Goal: Information Seeking & Learning: Check status

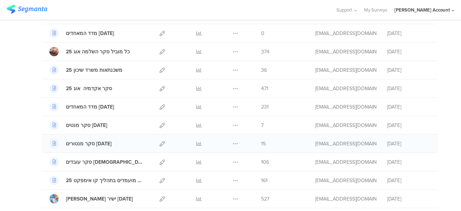
scroll to position [108, 0]
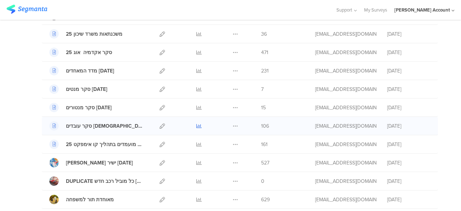
click at [196, 124] on icon at bounding box center [198, 125] width 5 height 5
click at [196, 142] on icon at bounding box center [198, 144] width 5 height 5
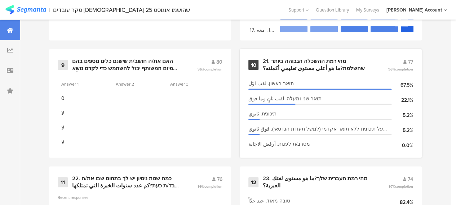
scroll to position [756, 0]
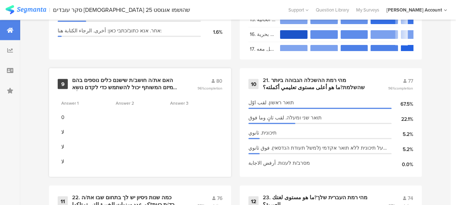
click at [130, 89] on div "האם את/ה חושב/ת שישנם כלים נוספים בהם המיזם המשותף יכול להשתמש כדי לקדם נושא הג…" at bounding box center [126, 84] width 108 height 14
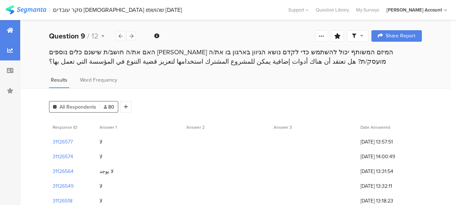
click at [15, 28] on div at bounding box center [10, 30] width 20 height 20
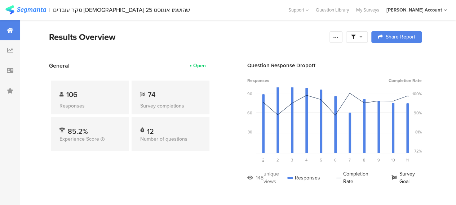
click at [367, 36] on div at bounding box center [357, 37] width 22 height 12
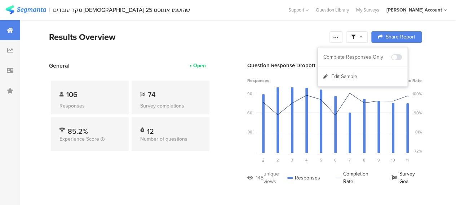
drag, startPoint x: 233, startPoint y: 44, endPoint x: 237, endPoint y: 51, distance: 8.2
click at [233, 44] on section "Results Overview Confidence Level 95 % Preview survey Edit survey Export Result…" at bounding box center [235, 46] width 430 height 31
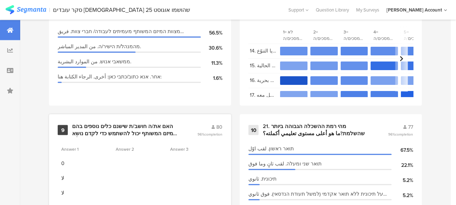
scroll to position [684, 0]
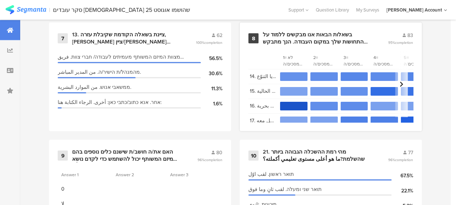
click at [279, 36] on div "בשאלות הבאות אנו מבקשים ללמוד על התחושות שלך במקום העבודה. הנך מתבקש להביע את מ…" at bounding box center [317, 38] width 108 height 14
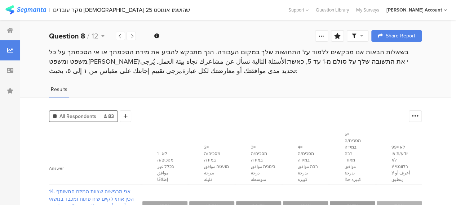
click at [246, 89] on div "Results" at bounding box center [235, 92] width 430 height 12
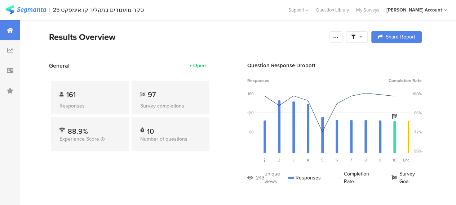
click at [196, 183] on div "General Open 161 Responses 97 Survey completions 88.9% Experience Score 10 Numb…" at bounding box center [130, 129] width 162 height 135
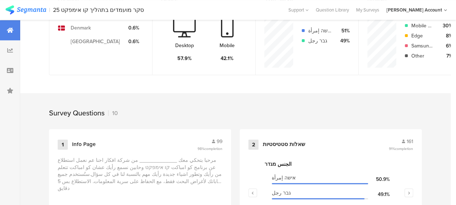
scroll to position [252, 0]
